Goal: Book appointment/travel/reservation

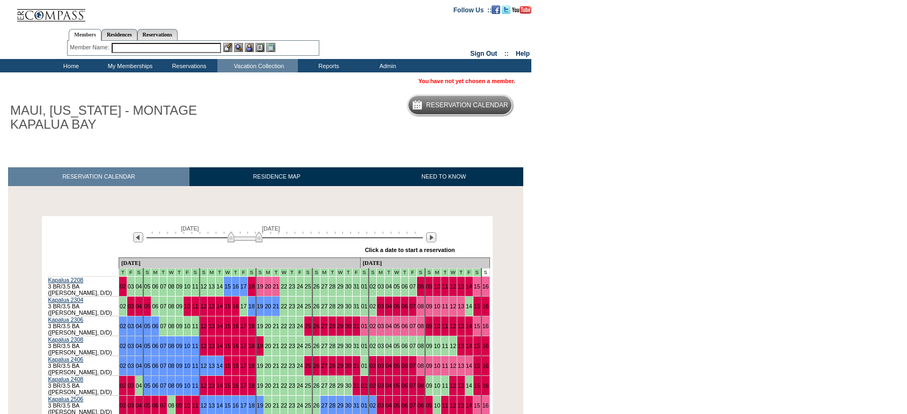
scroll to position [152, 0]
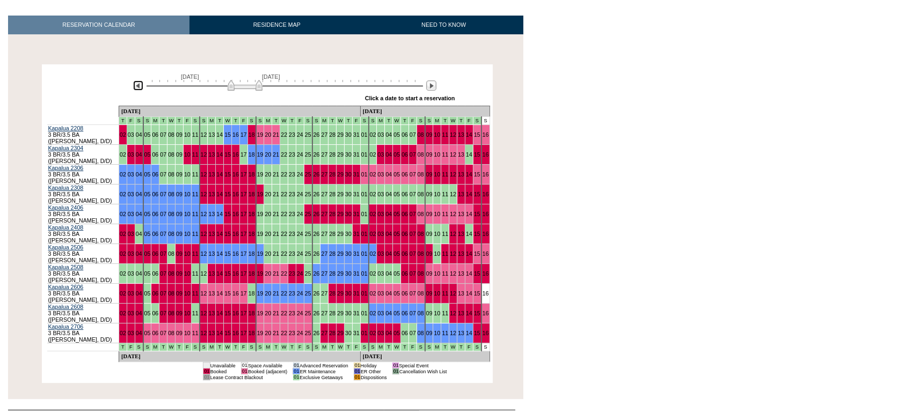
click at [142, 87] on img at bounding box center [138, 86] width 10 height 10
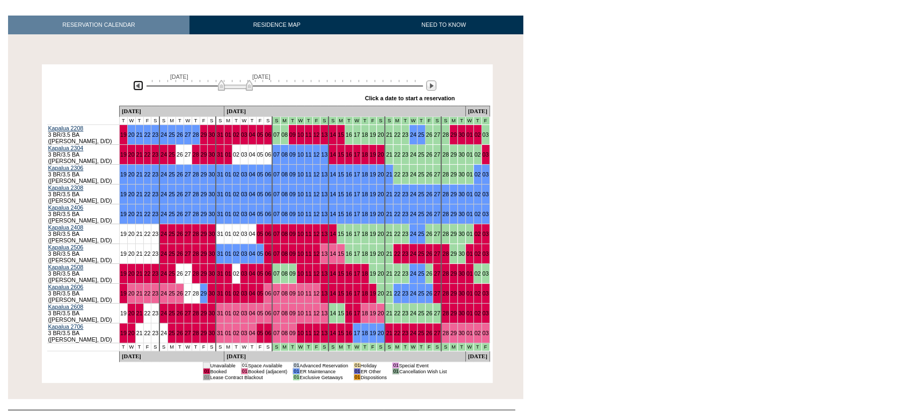
click at [142, 87] on img at bounding box center [138, 86] width 10 height 10
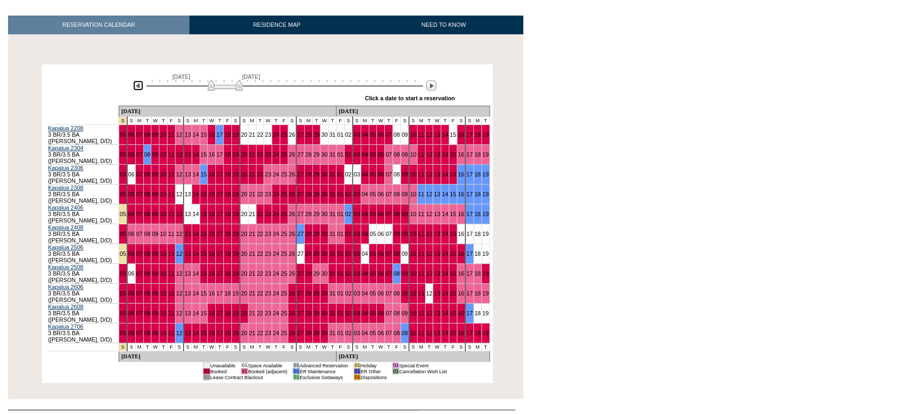
click at [142, 87] on img at bounding box center [138, 86] width 10 height 10
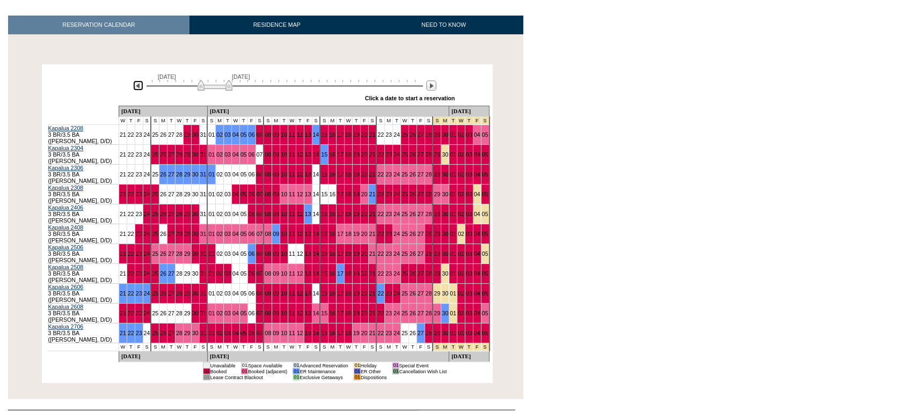
click at [142, 87] on img at bounding box center [138, 86] width 10 height 10
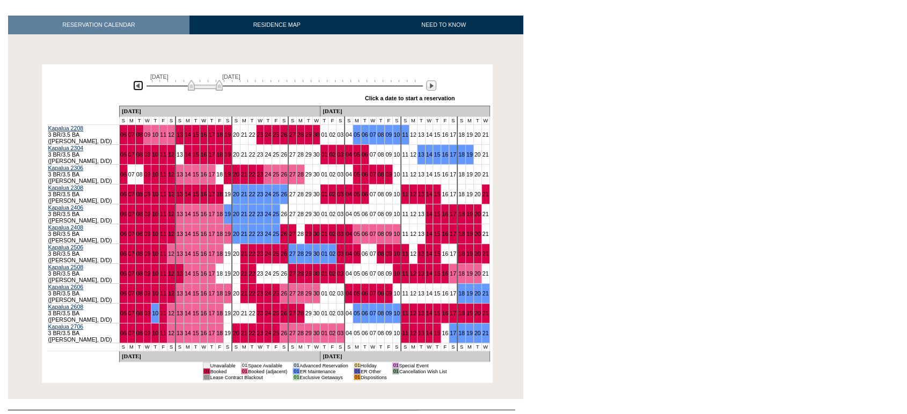
click at [140, 85] on img at bounding box center [138, 86] width 10 height 10
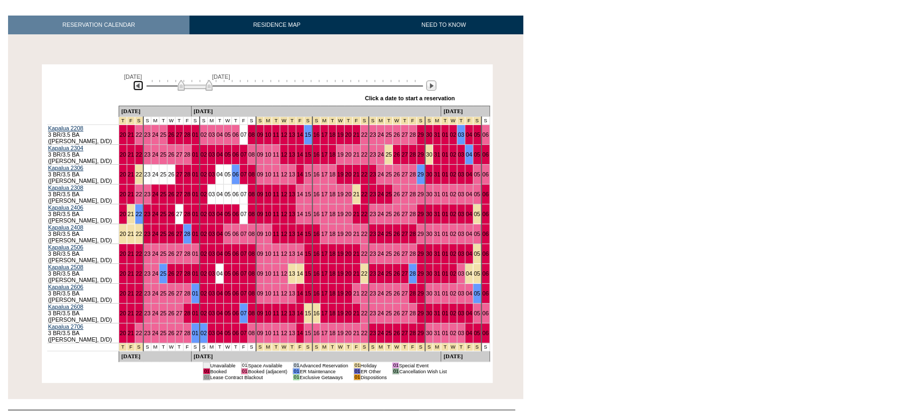
click at [140, 85] on img at bounding box center [138, 86] width 10 height 10
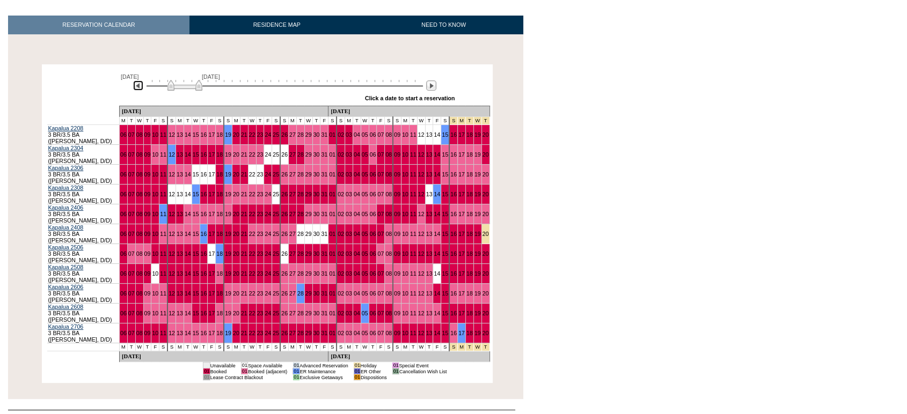
click at [140, 85] on img at bounding box center [138, 86] width 10 height 10
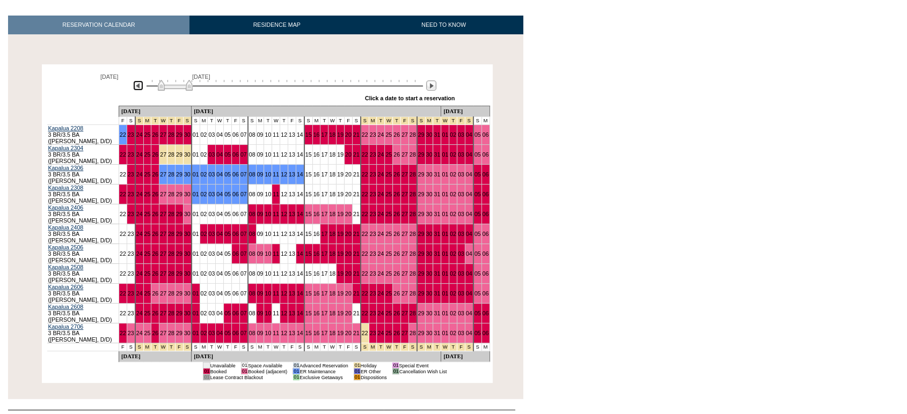
click at [140, 85] on img at bounding box center [138, 86] width 10 height 10
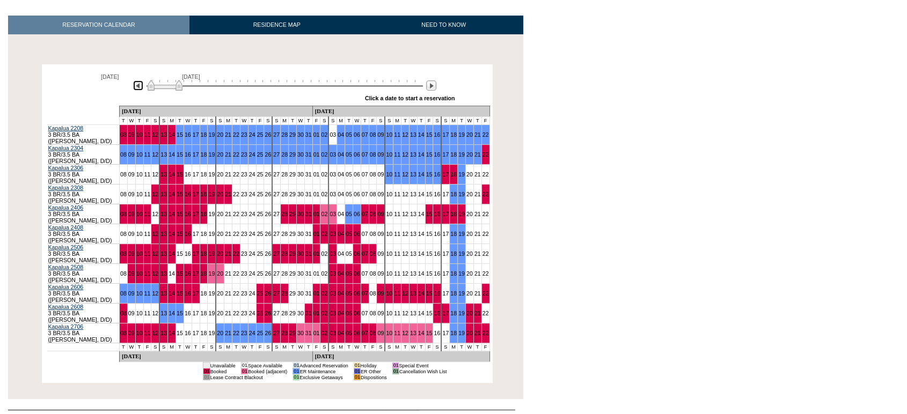
click at [140, 85] on img at bounding box center [138, 86] width 10 height 10
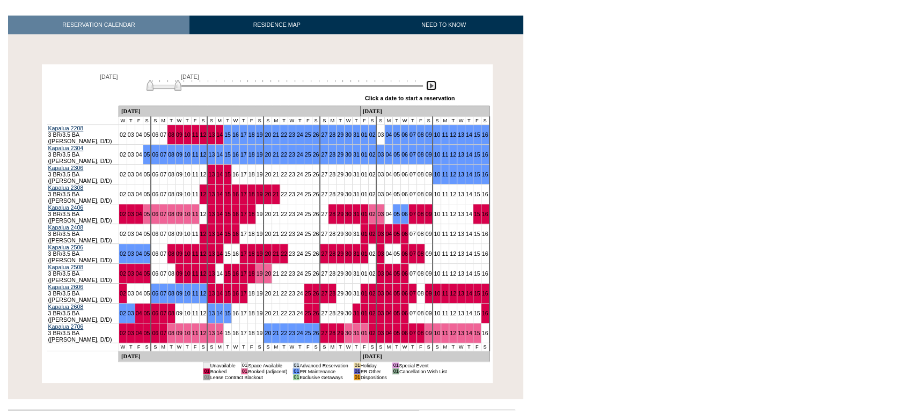
click at [430, 90] on img at bounding box center [431, 86] width 10 height 10
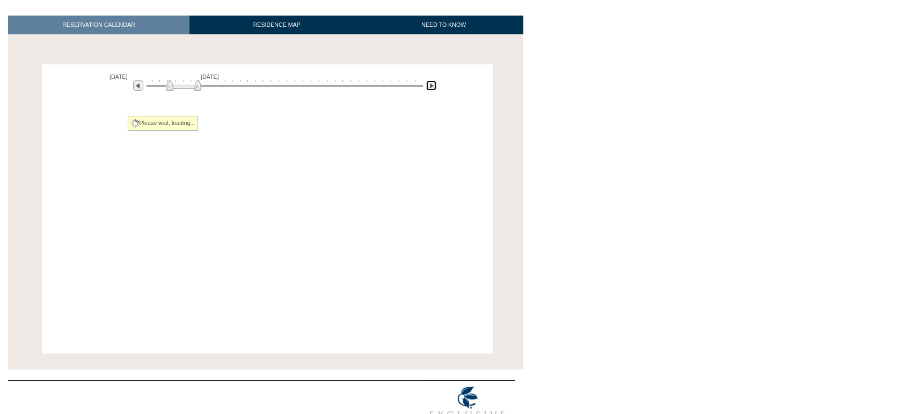
click at [430, 90] on img at bounding box center [431, 86] width 10 height 10
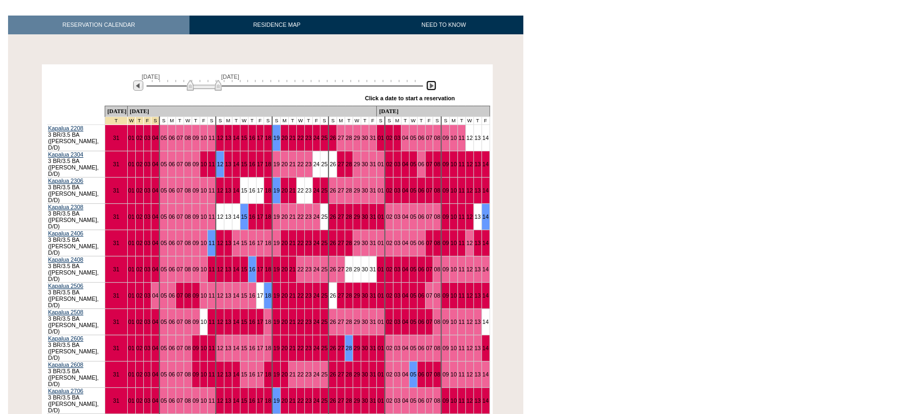
click at [430, 90] on img at bounding box center [431, 86] width 10 height 10
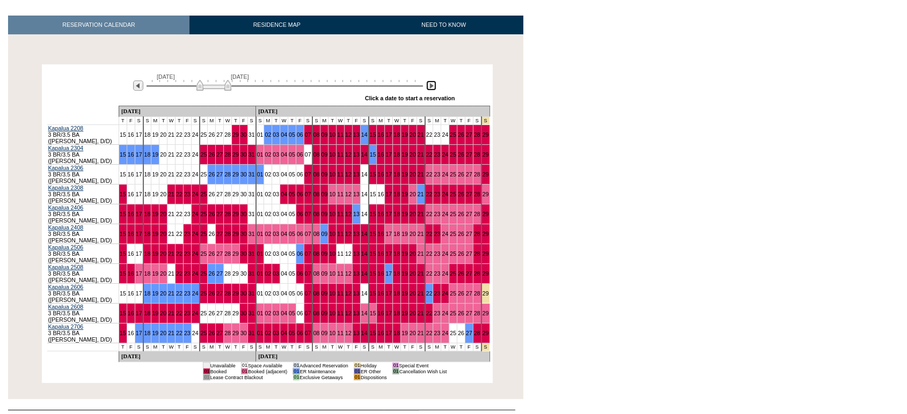
click at [430, 90] on img at bounding box center [431, 86] width 10 height 10
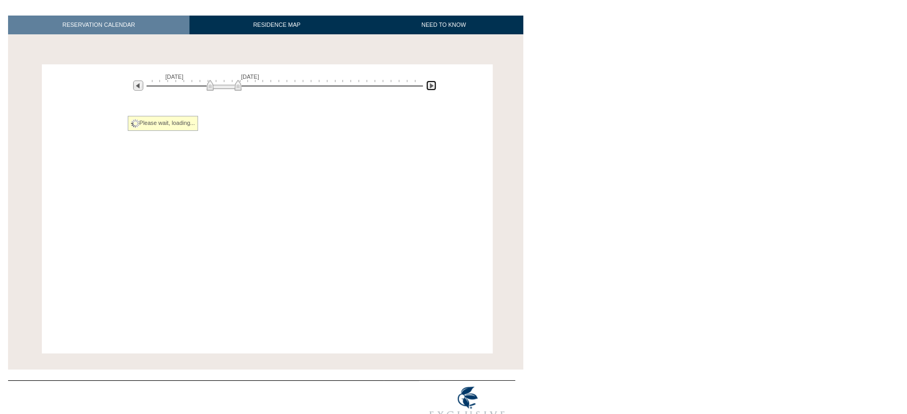
click at [430, 90] on img at bounding box center [431, 86] width 10 height 10
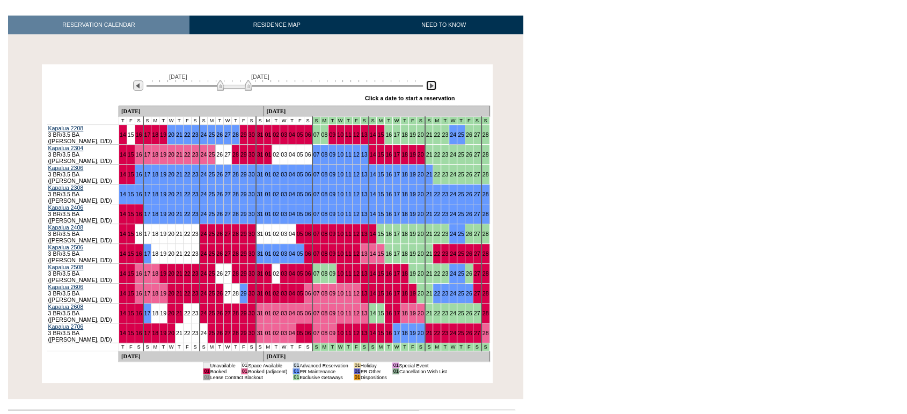
click at [430, 90] on img at bounding box center [431, 86] width 10 height 10
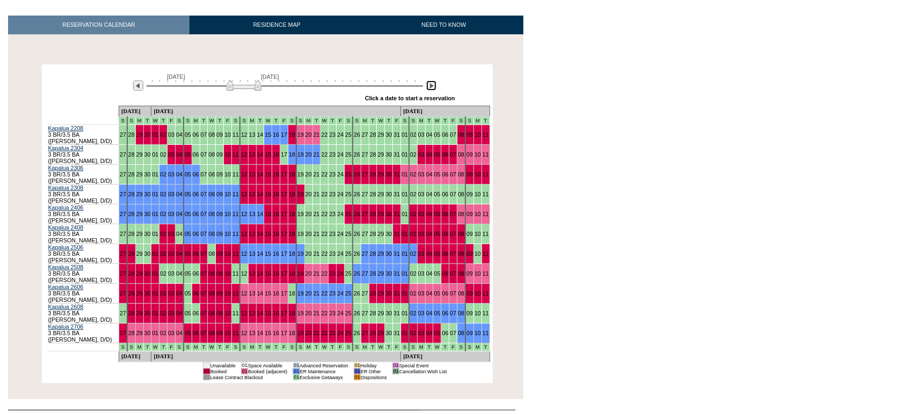
click at [432, 85] on img at bounding box center [431, 86] width 10 height 10
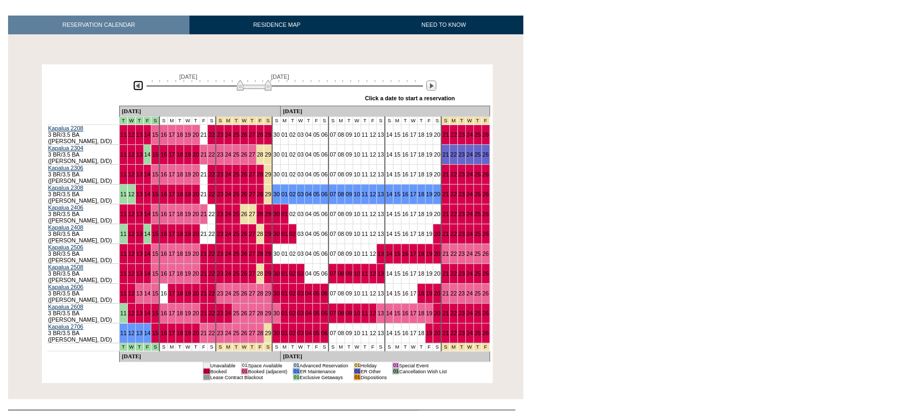
click at [136, 82] on img at bounding box center [138, 86] width 10 height 10
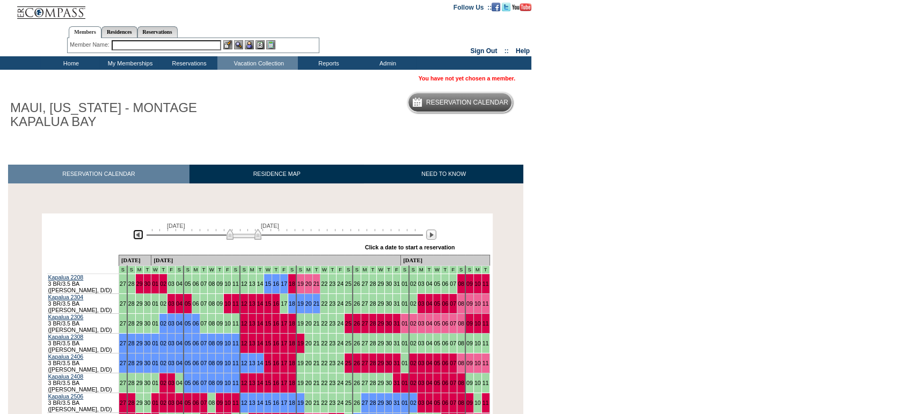
scroll to position [0, 0]
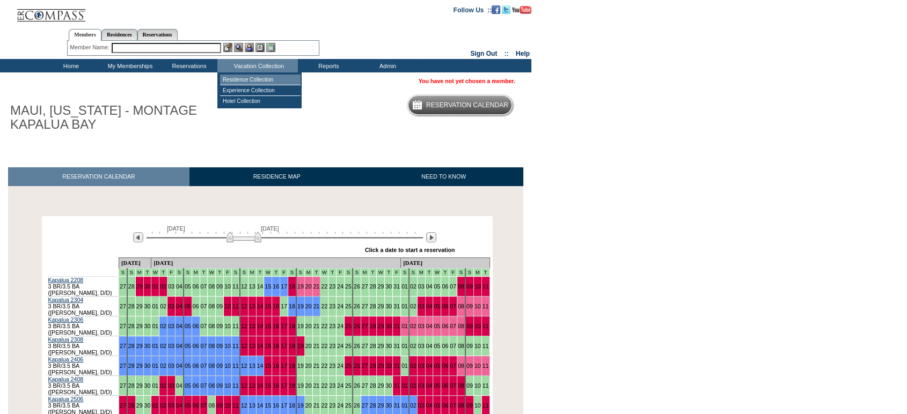
click at [274, 77] on td "Residence Collection" at bounding box center [260, 80] width 81 height 11
